Goal: Browse casually: Explore the website without a specific task or goal

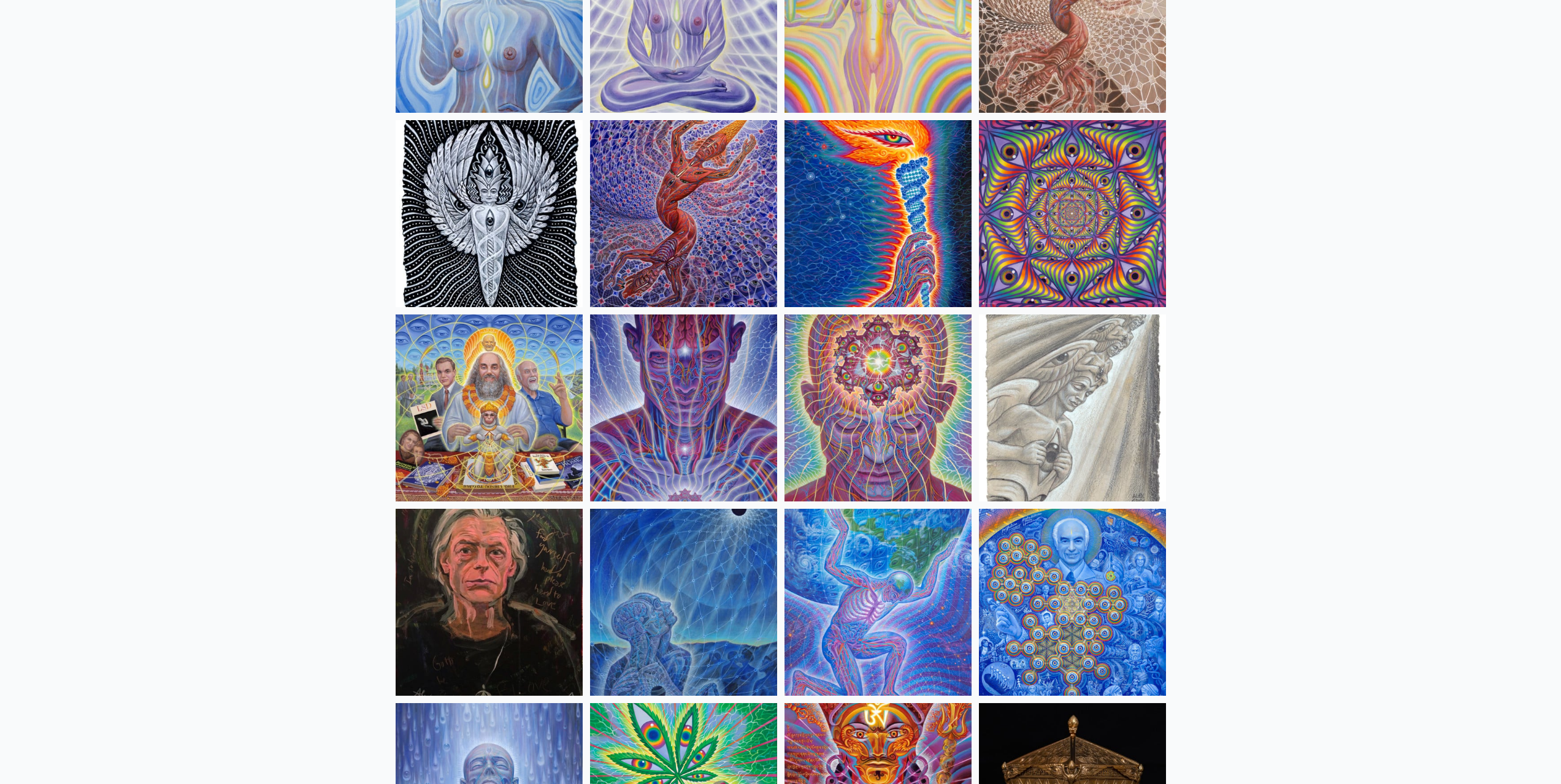
scroll to position [1227, 0]
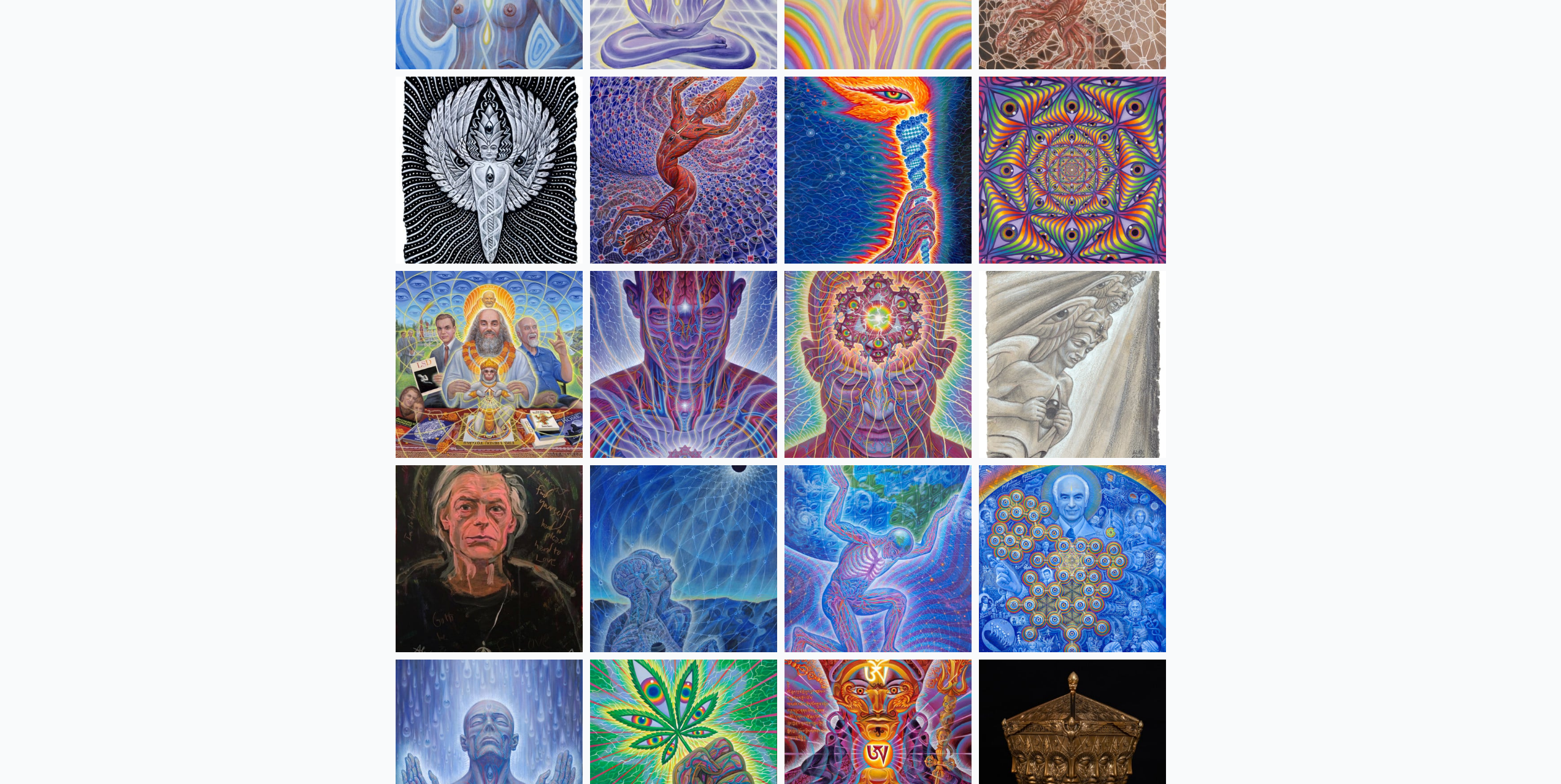
click at [1051, 562] on img at bounding box center [1072, 559] width 187 height 187
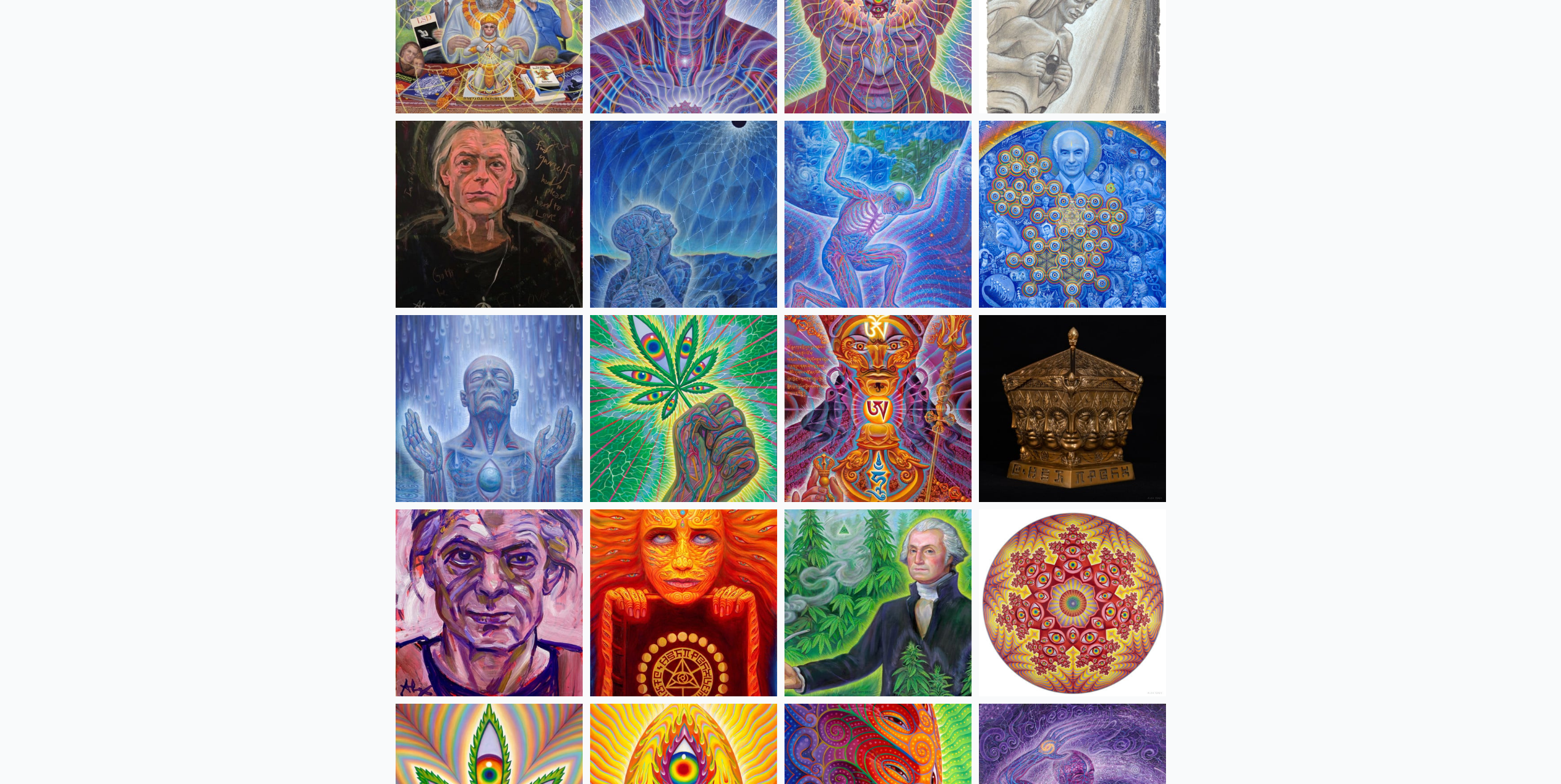
scroll to position [1472, 0]
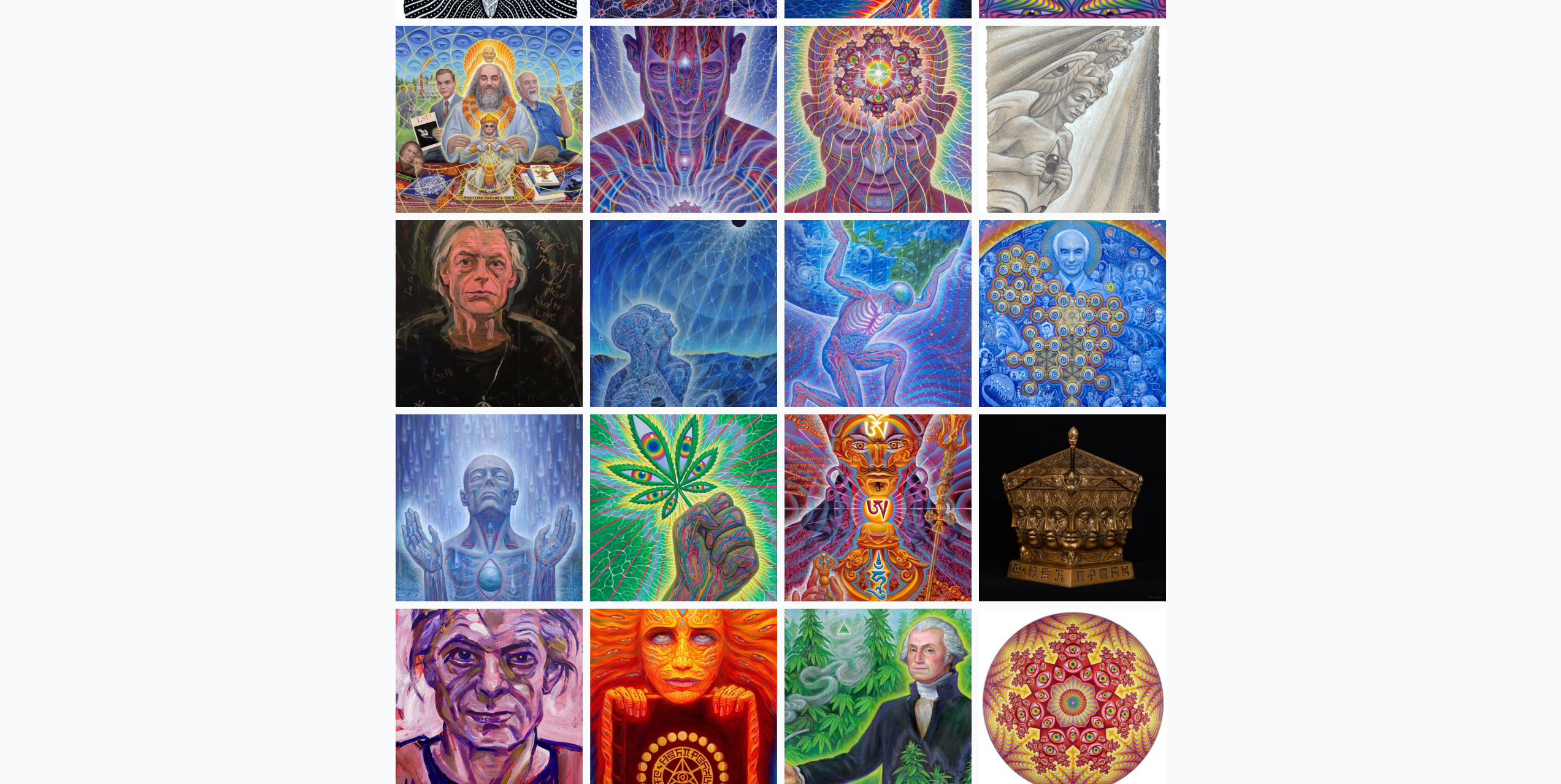
click at [712, 343] on img at bounding box center [683, 313] width 187 height 187
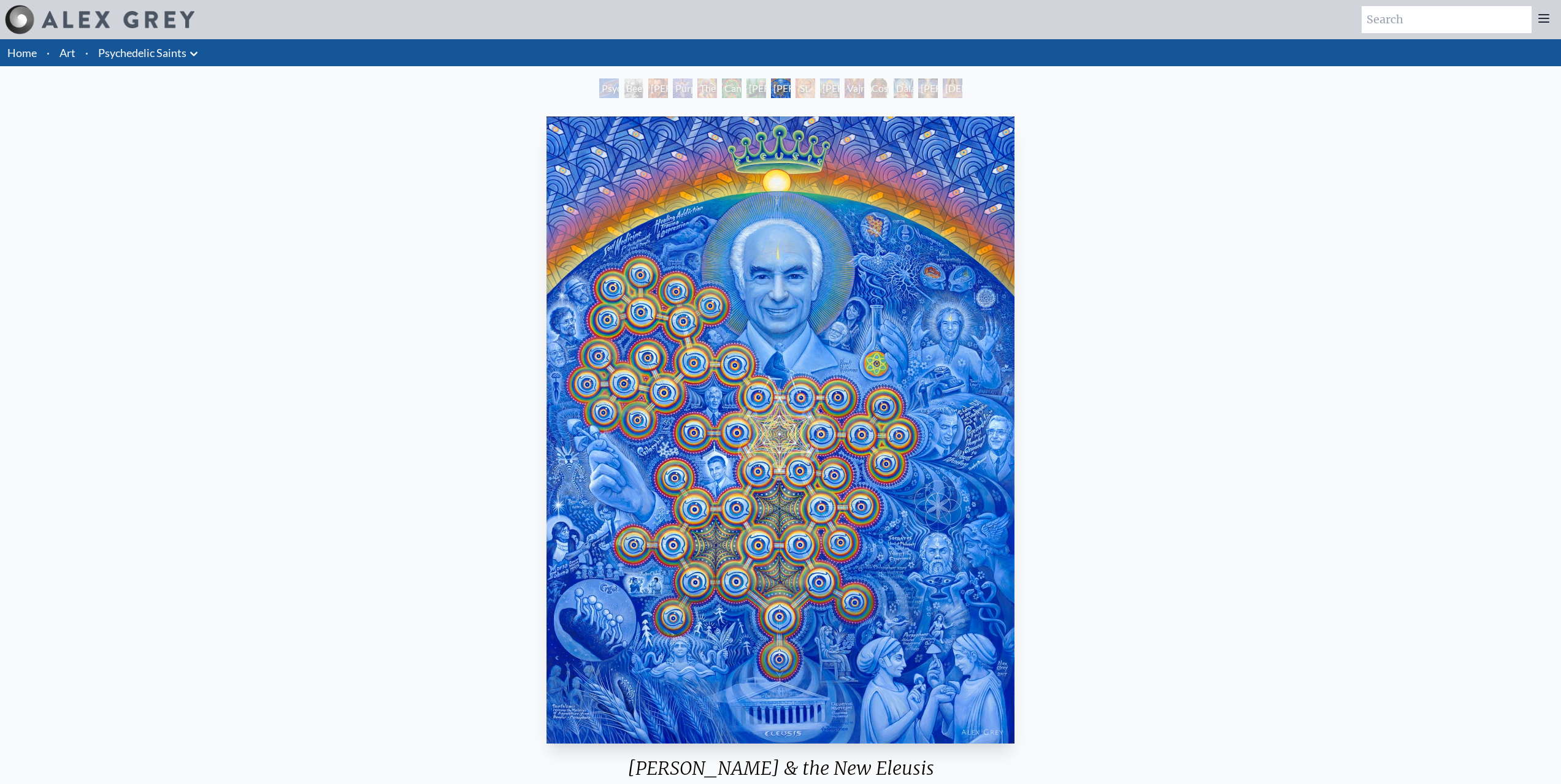
drag, startPoint x: 421, startPoint y: 242, endPoint x: 404, endPoint y: 197, distance: 48.1
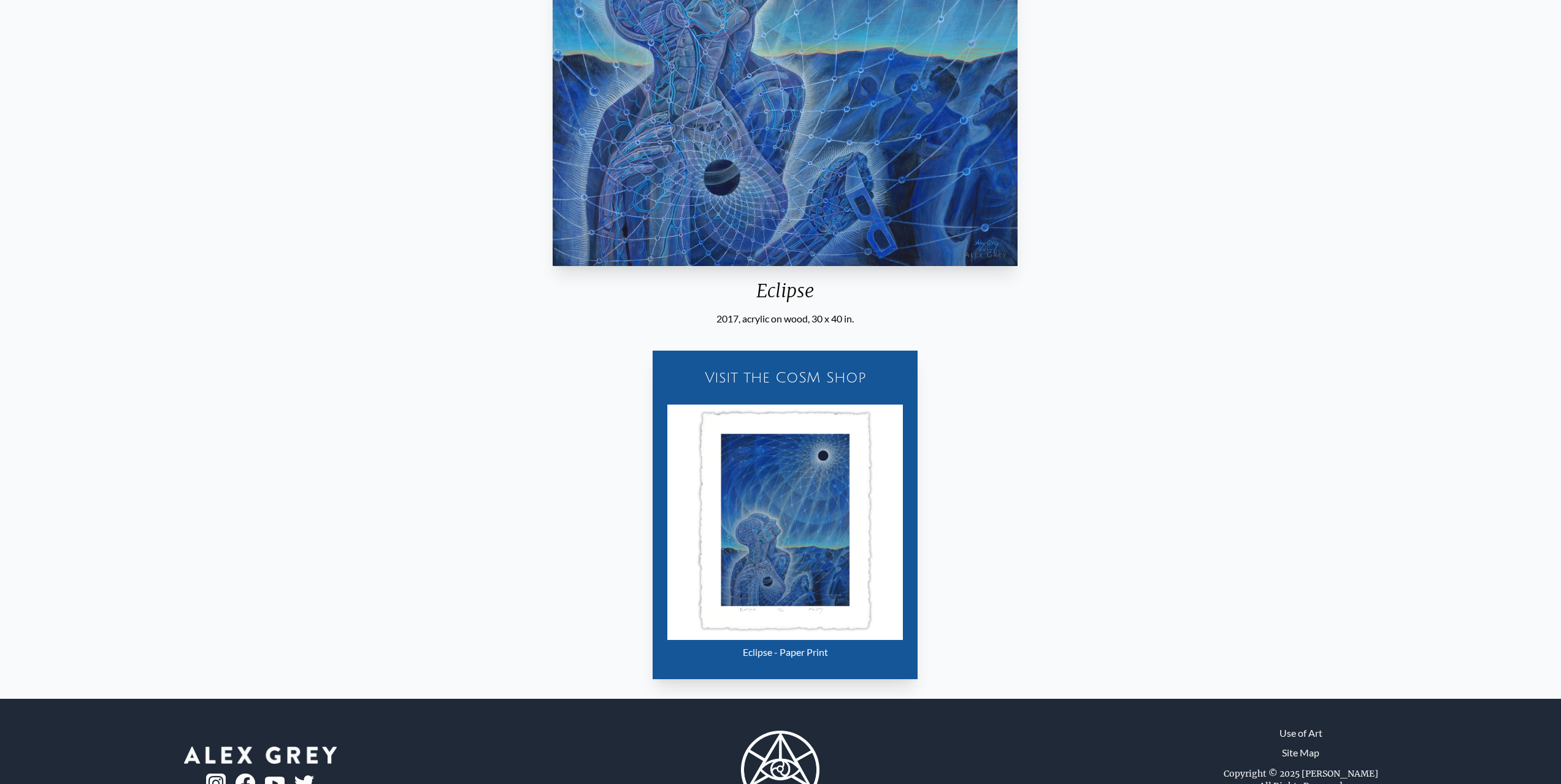
scroll to position [534, 0]
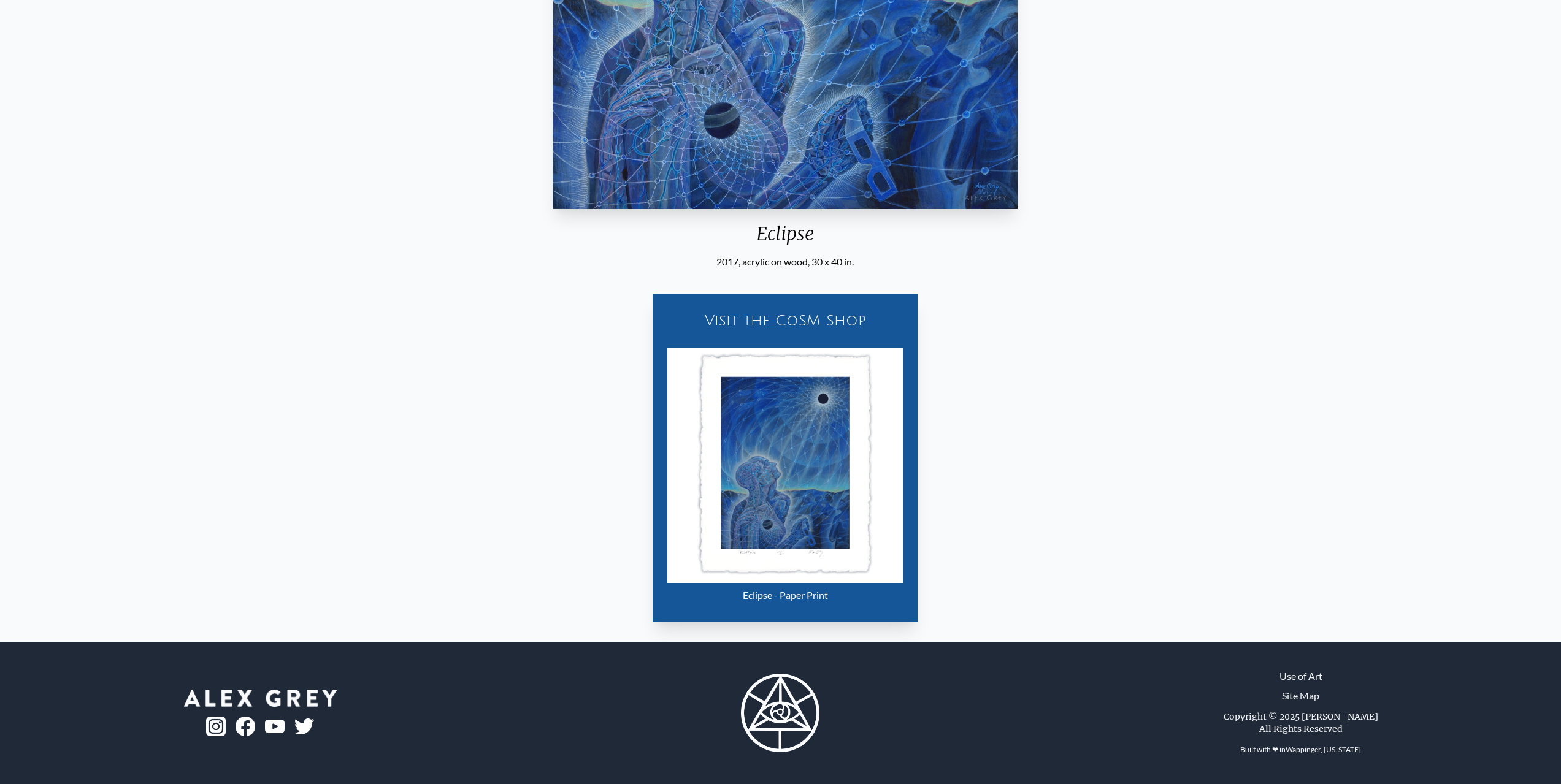
click at [811, 467] on img "6 / 22" at bounding box center [785, 466] width 236 height 236
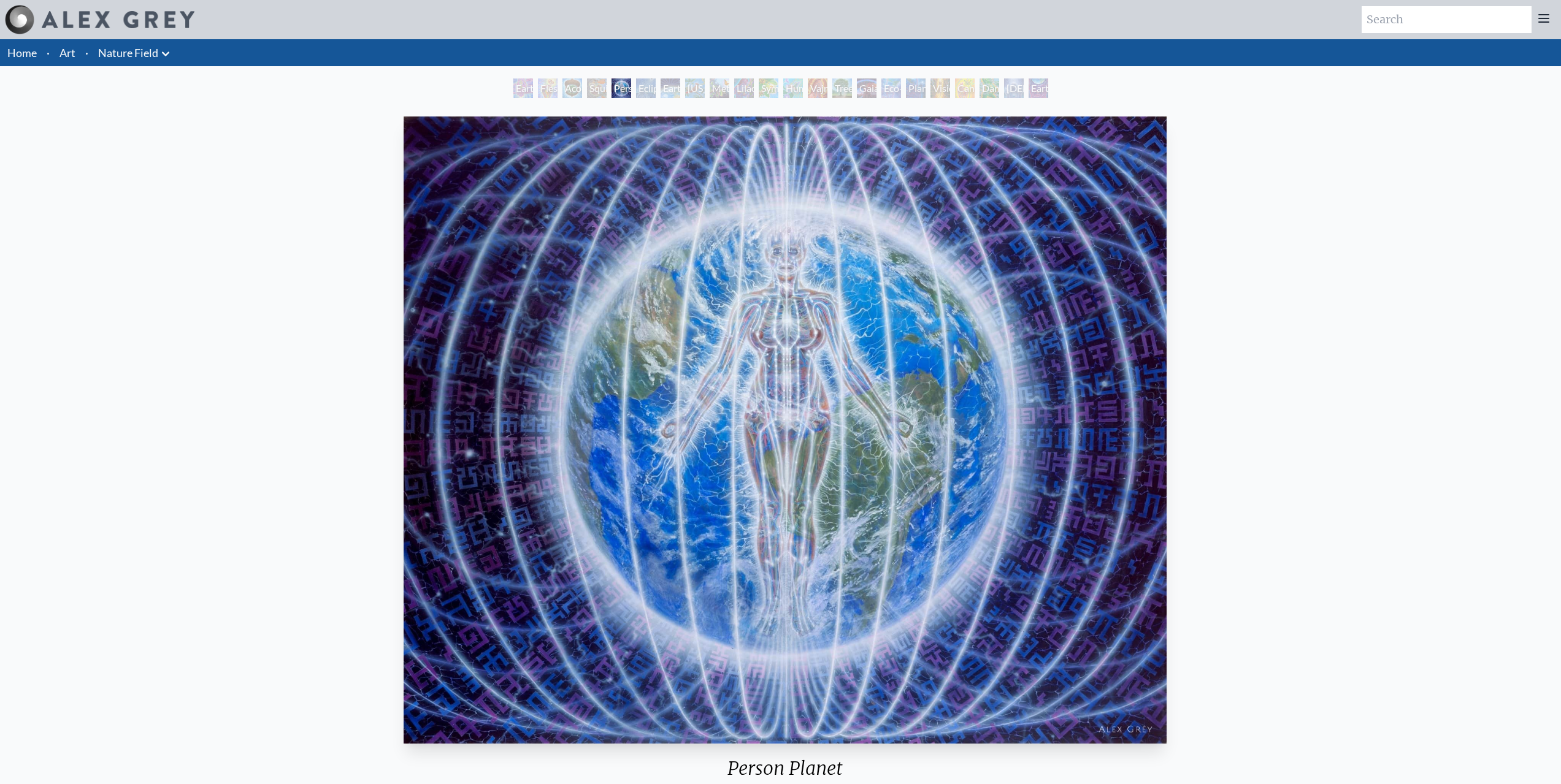
drag, startPoint x: 921, startPoint y: 414, endPoint x: 934, endPoint y: 416, distance: 13.2
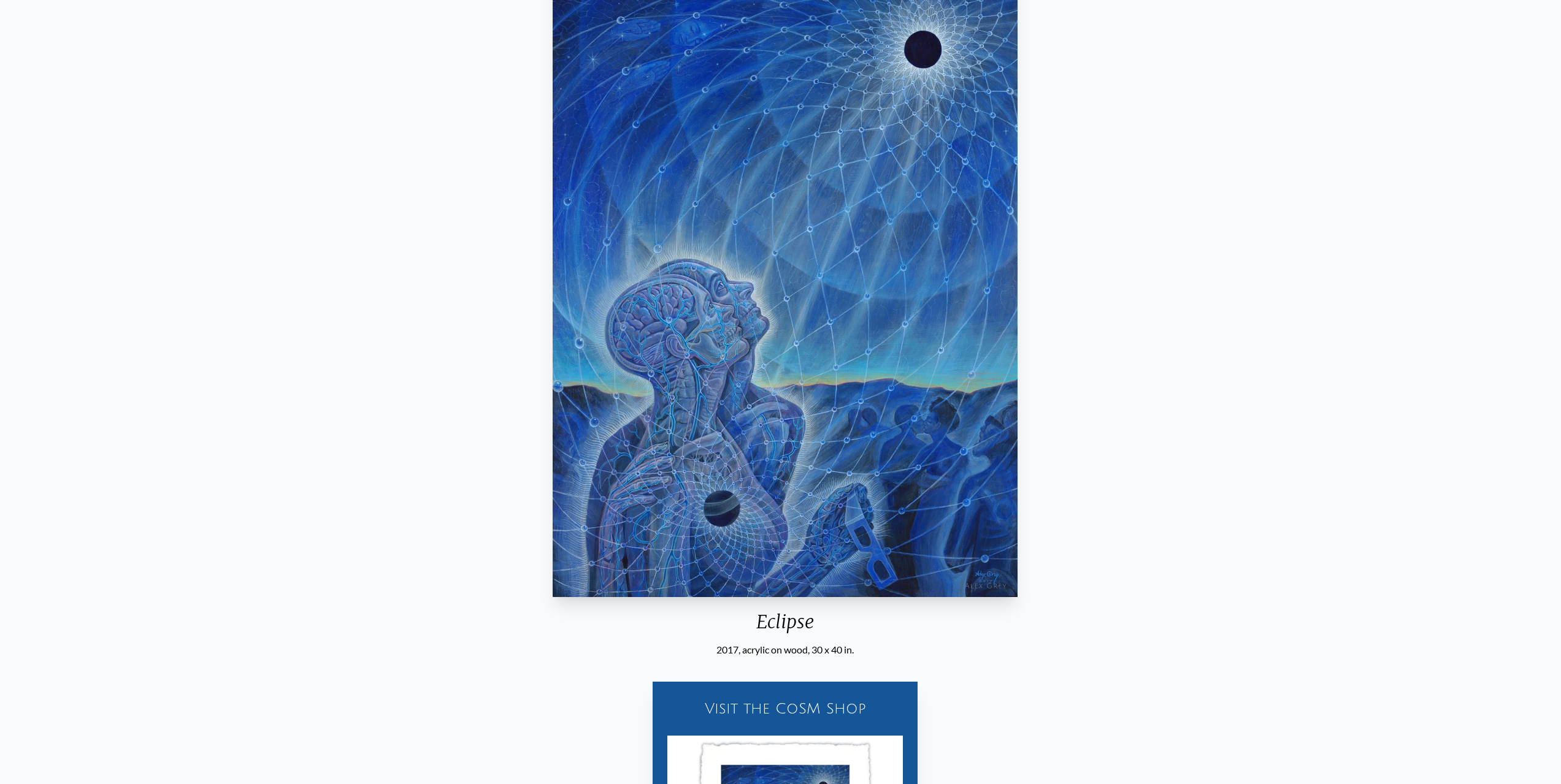
scroll to position [103, 0]
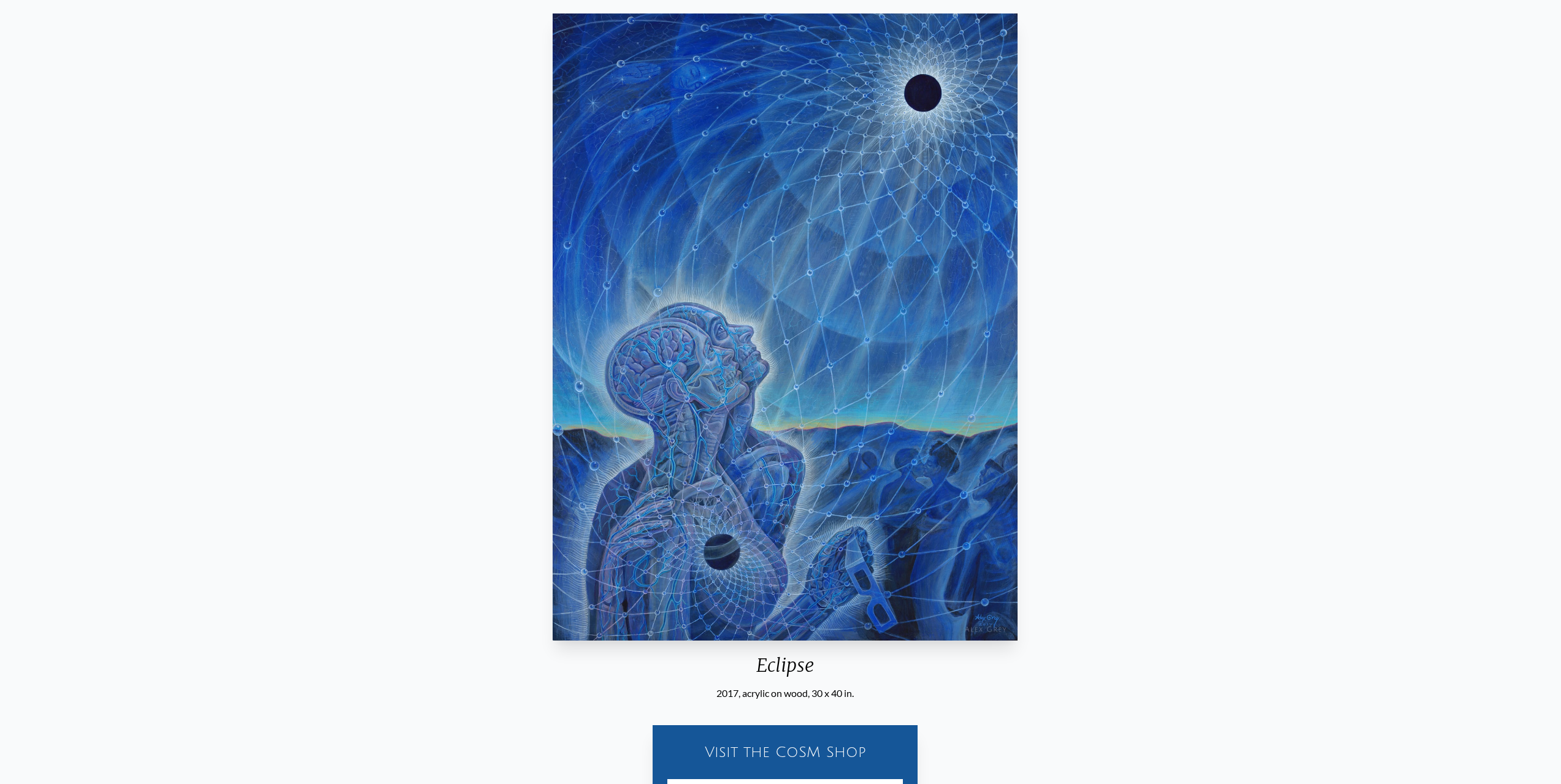
click at [830, 355] on img "6 / 22" at bounding box center [785, 327] width 465 height 627
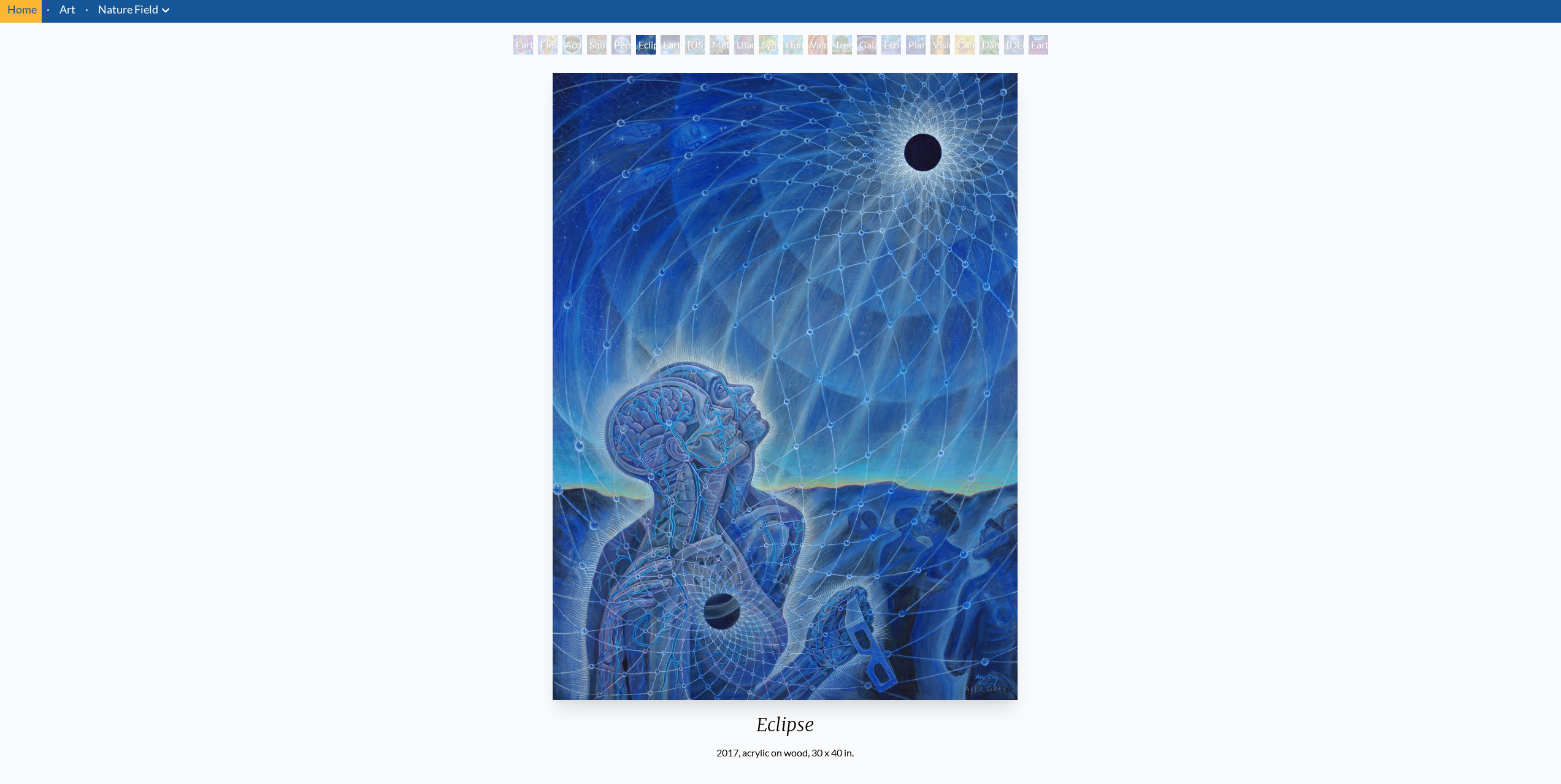
scroll to position [0, 0]
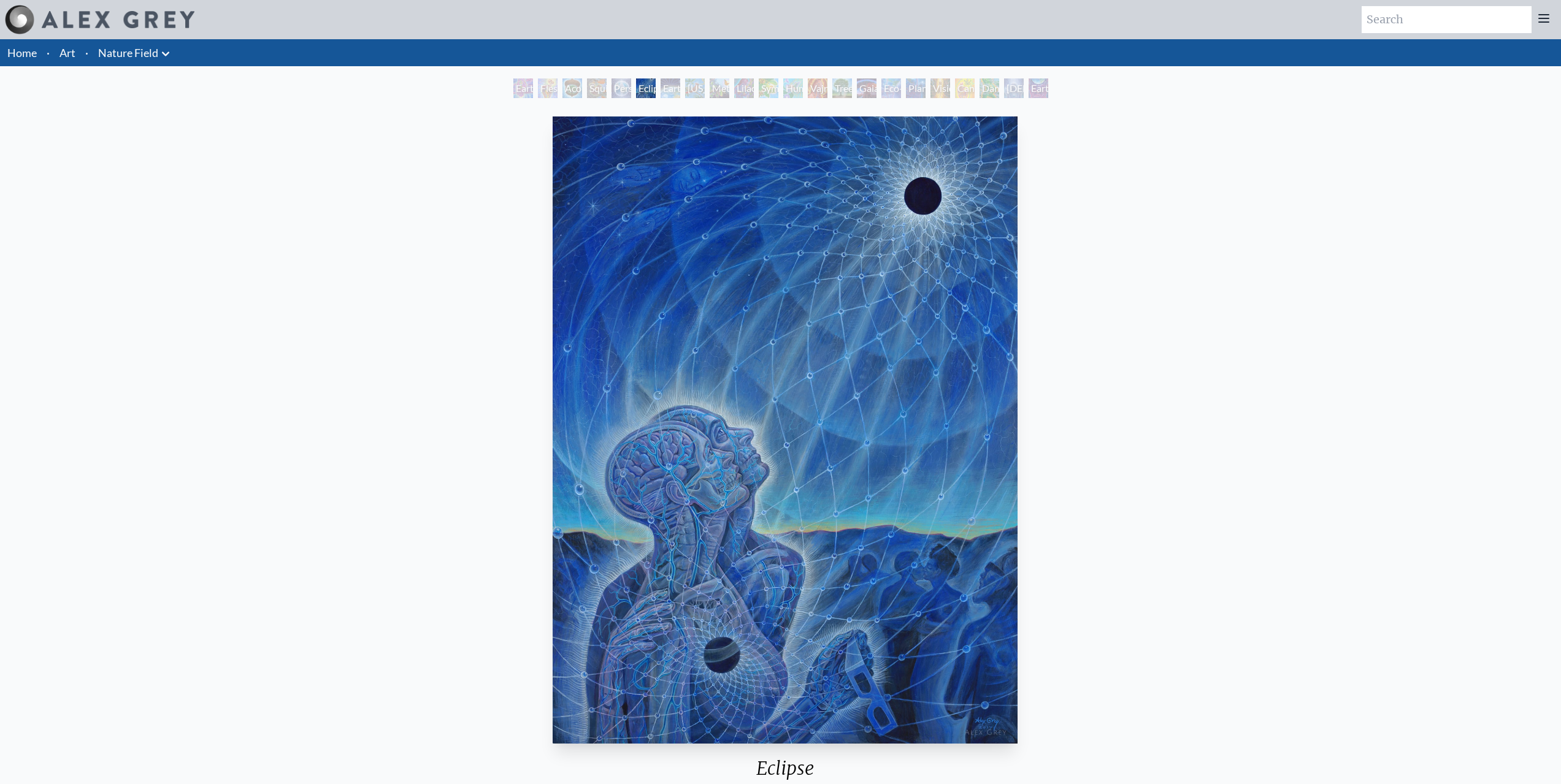
click at [710, 93] on div "Metamorphosis" at bounding box center [720, 89] width 20 height 20
